Goal: Information Seeking & Learning: Learn about a topic

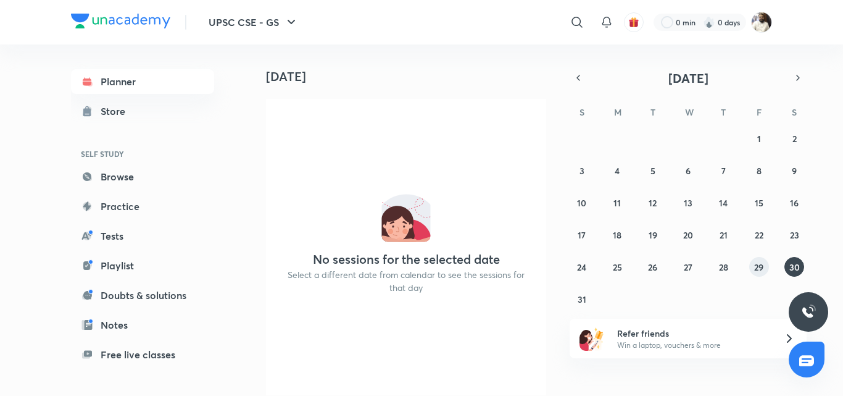
click at [758, 267] on abbr "29" at bounding box center [759, 267] width 9 height 12
click at [717, 272] on button "28" at bounding box center [724, 267] width 20 height 20
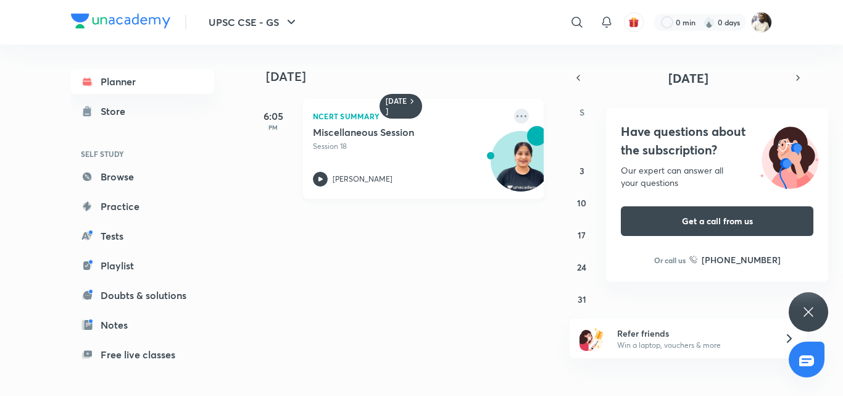
click at [517, 115] on icon at bounding box center [522, 116] width 10 height 2
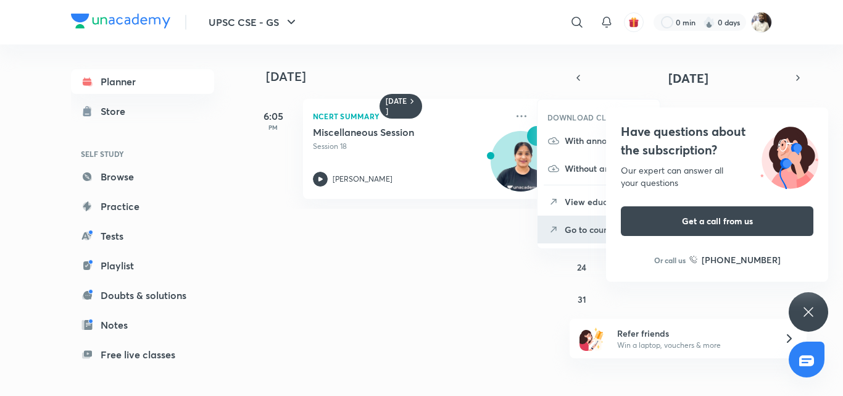
click at [570, 225] on p "Go to course page" at bounding box center [607, 229] width 85 height 13
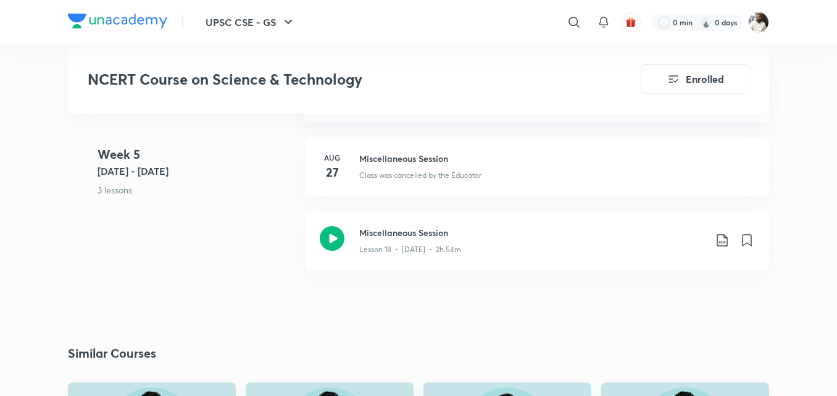
scroll to position [1982, 0]
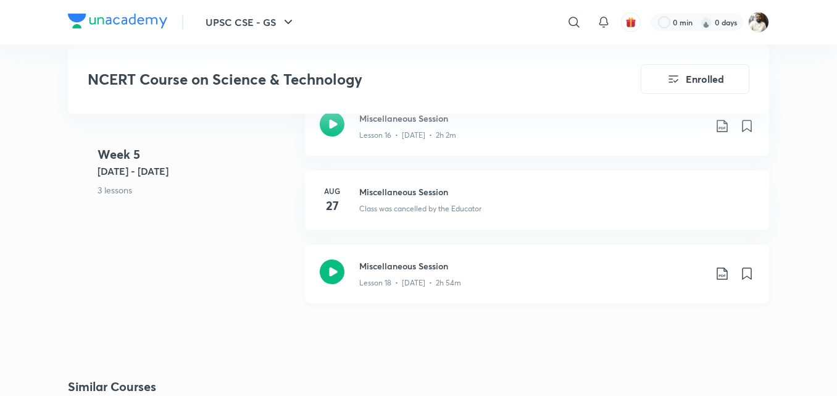
click at [334, 270] on icon at bounding box center [332, 271] width 25 height 25
